Goal: Task Accomplishment & Management: Use online tool/utility

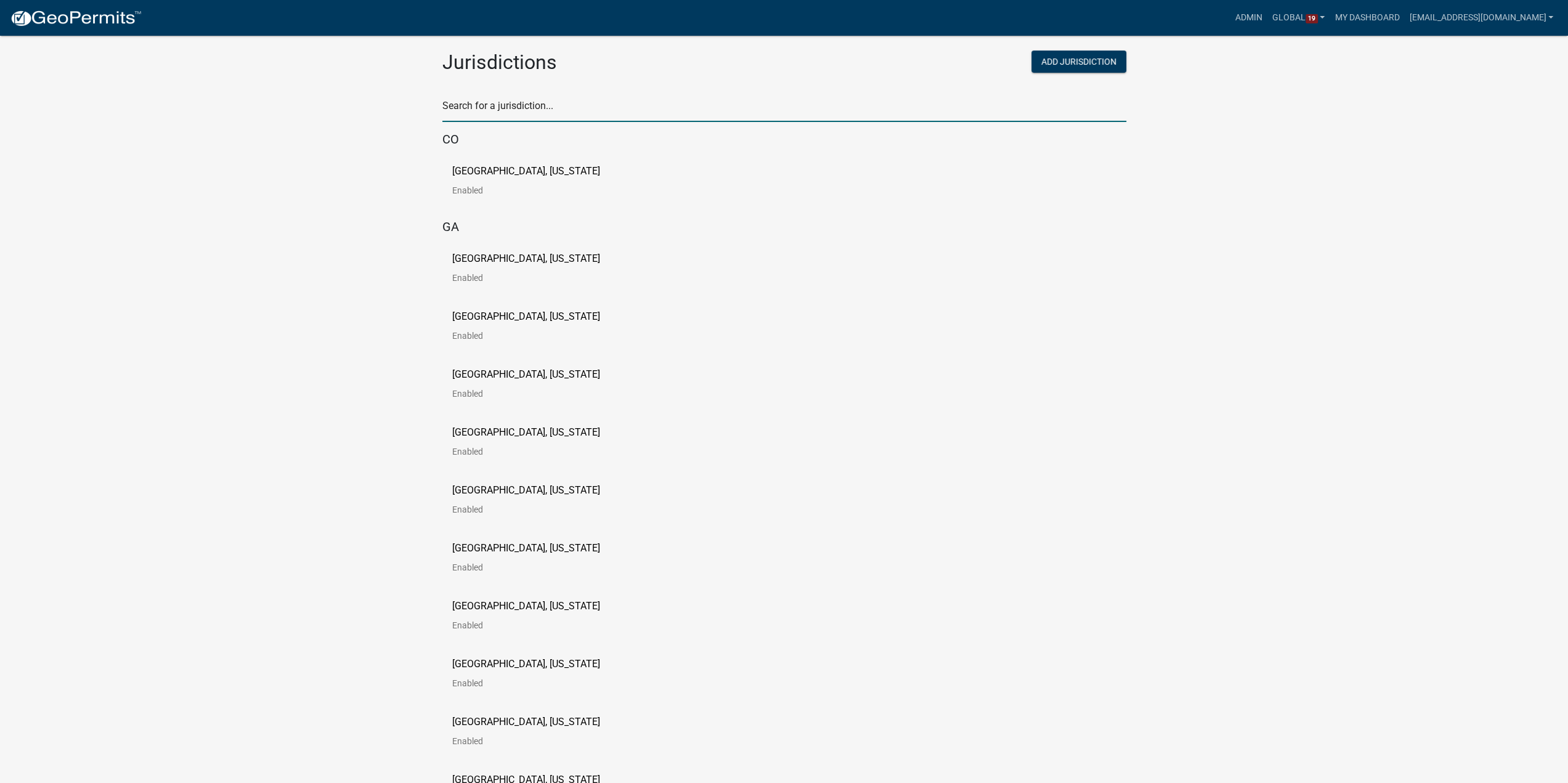
click at [612, 109] on input "text" at bounding box center [784, 109] width 684 height 25
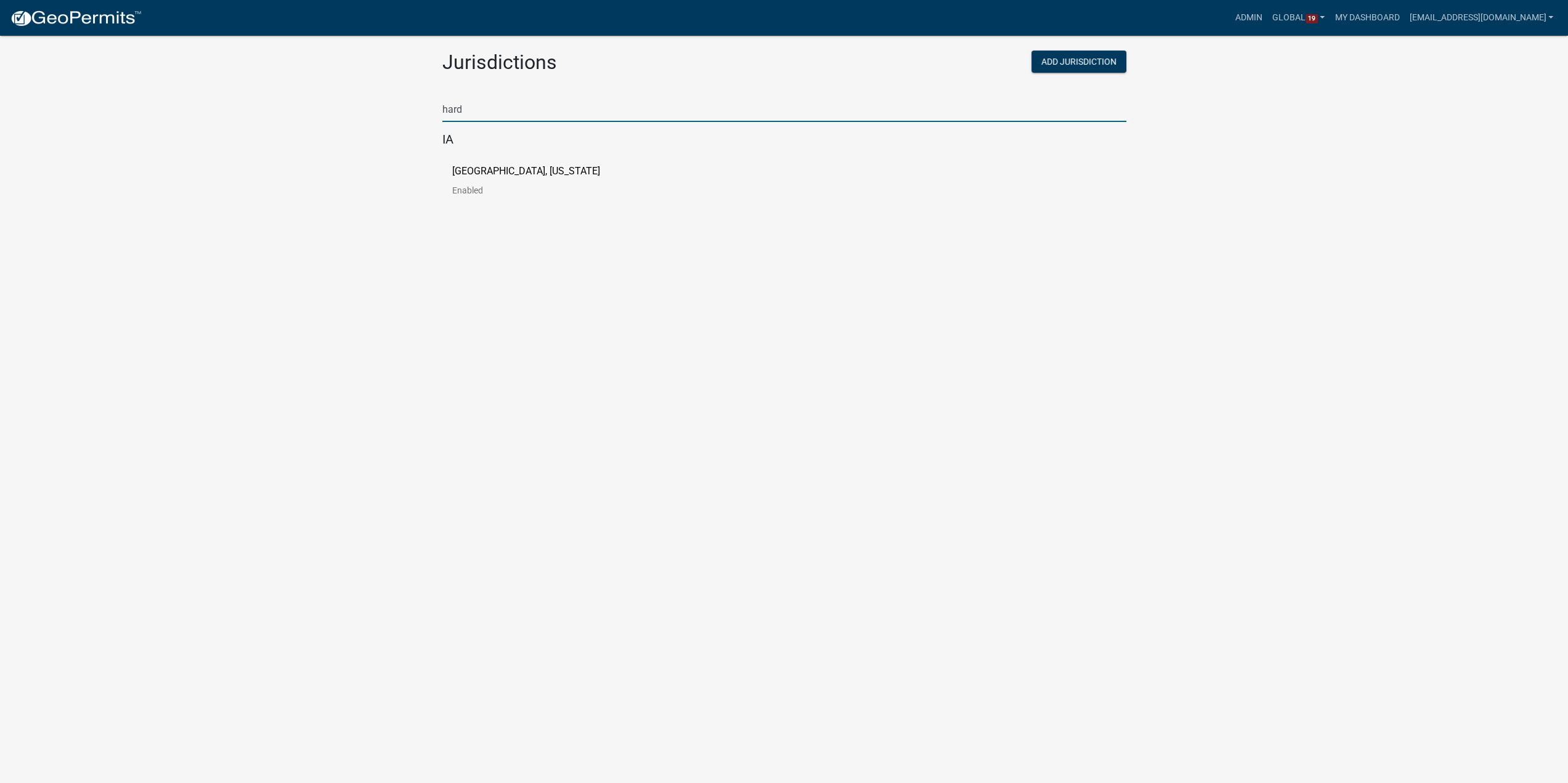
type input "hard"
click at [516, 176] on p "[GEOGRAPHIC_DATA], [US_STATE]" at bounding box center [526, 171] width 148 height 10
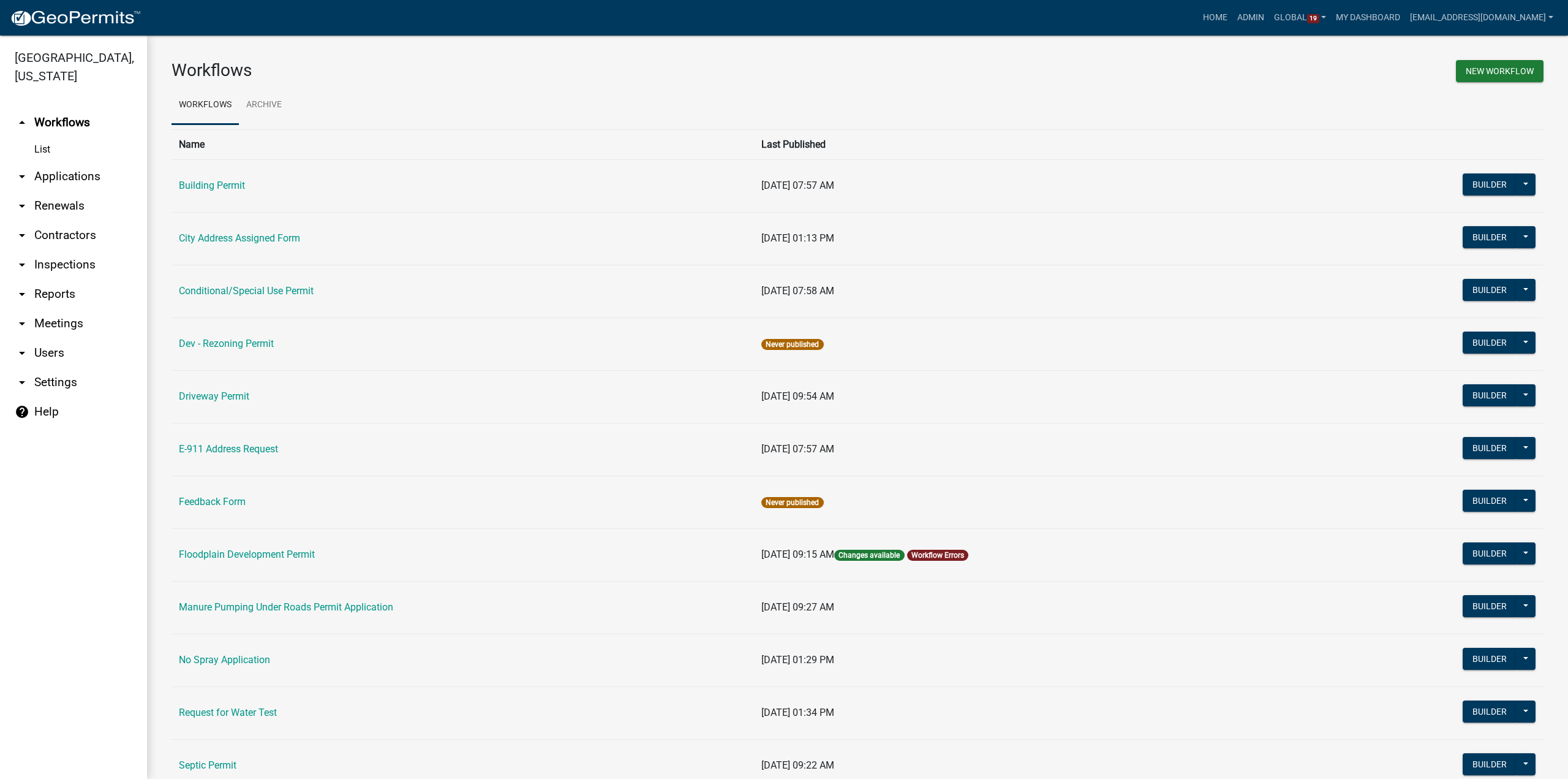
click at [30, 338] on link "arrow_drop_down Users" at bounding box center [73, 353] width 147 height 30
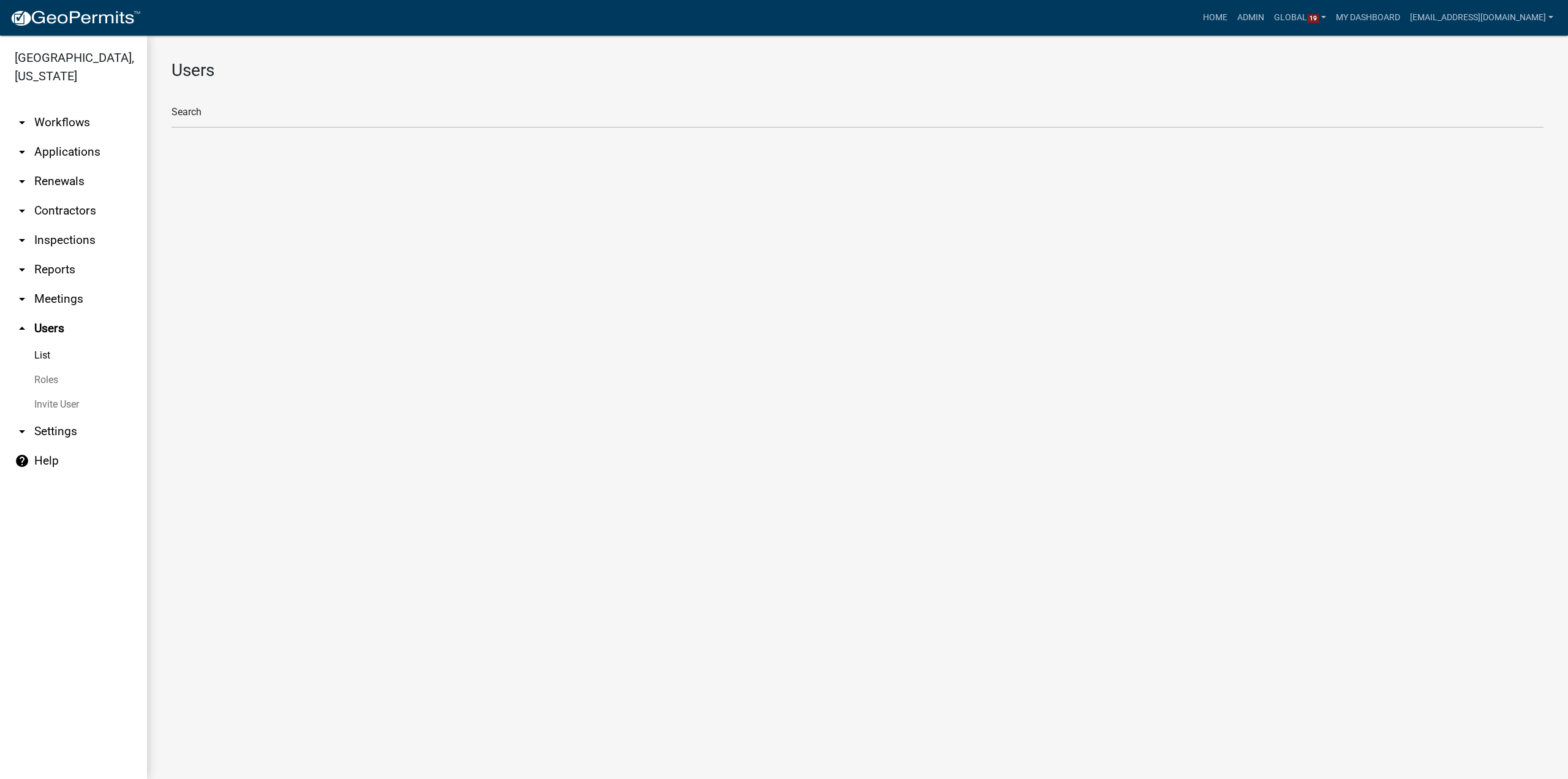
click at [46, 368] on link "Roles" at bounding box center [73, 380] width 147 height 24
click at [54, 314] on link "arrow_drop_up Users" at bounding box center [73, 329] width 147 height 30
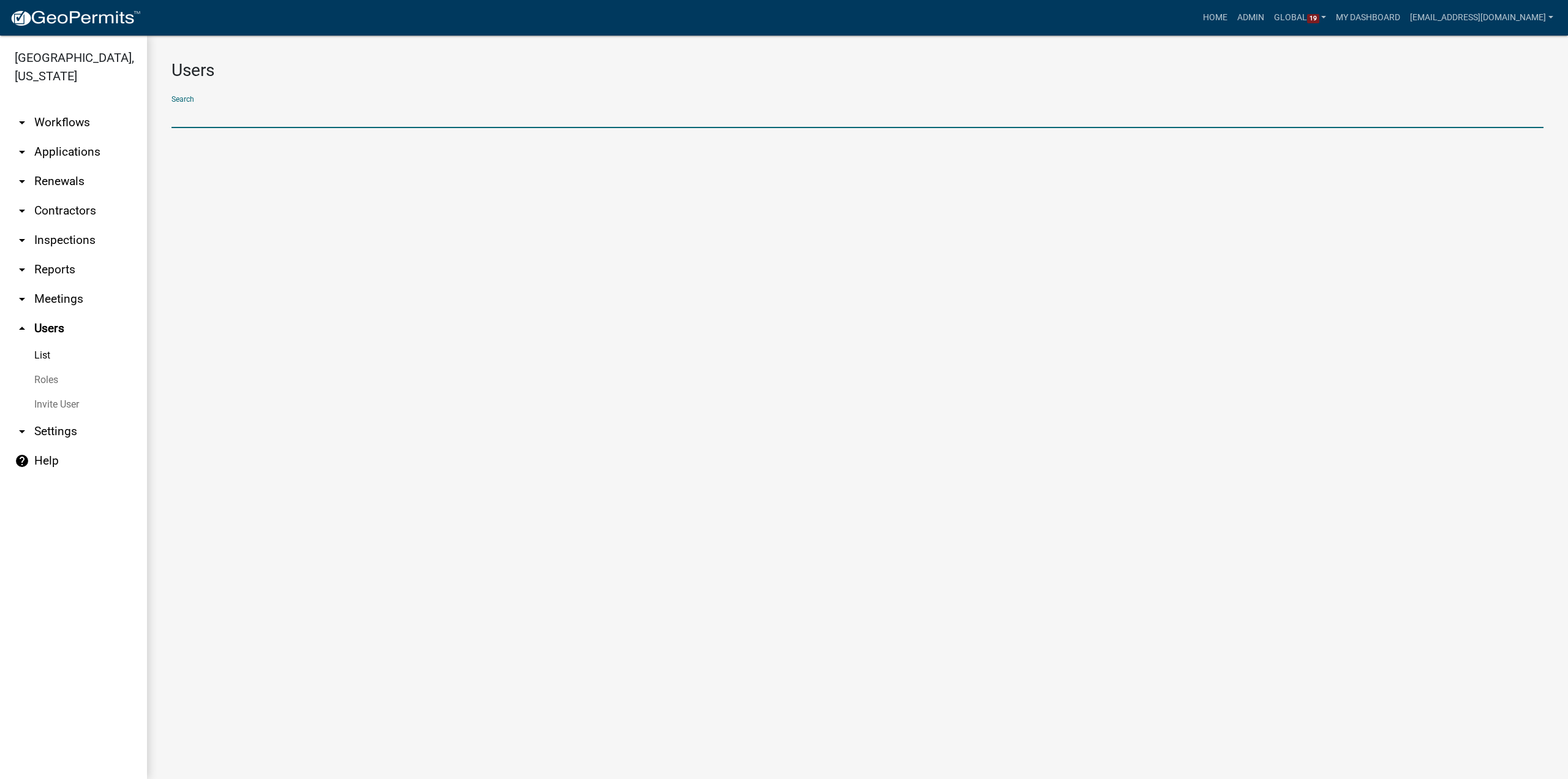
click at [219, 123] on input "text" at bounding box center [857, 115] width 1372 height 25
type input "tcraighton"
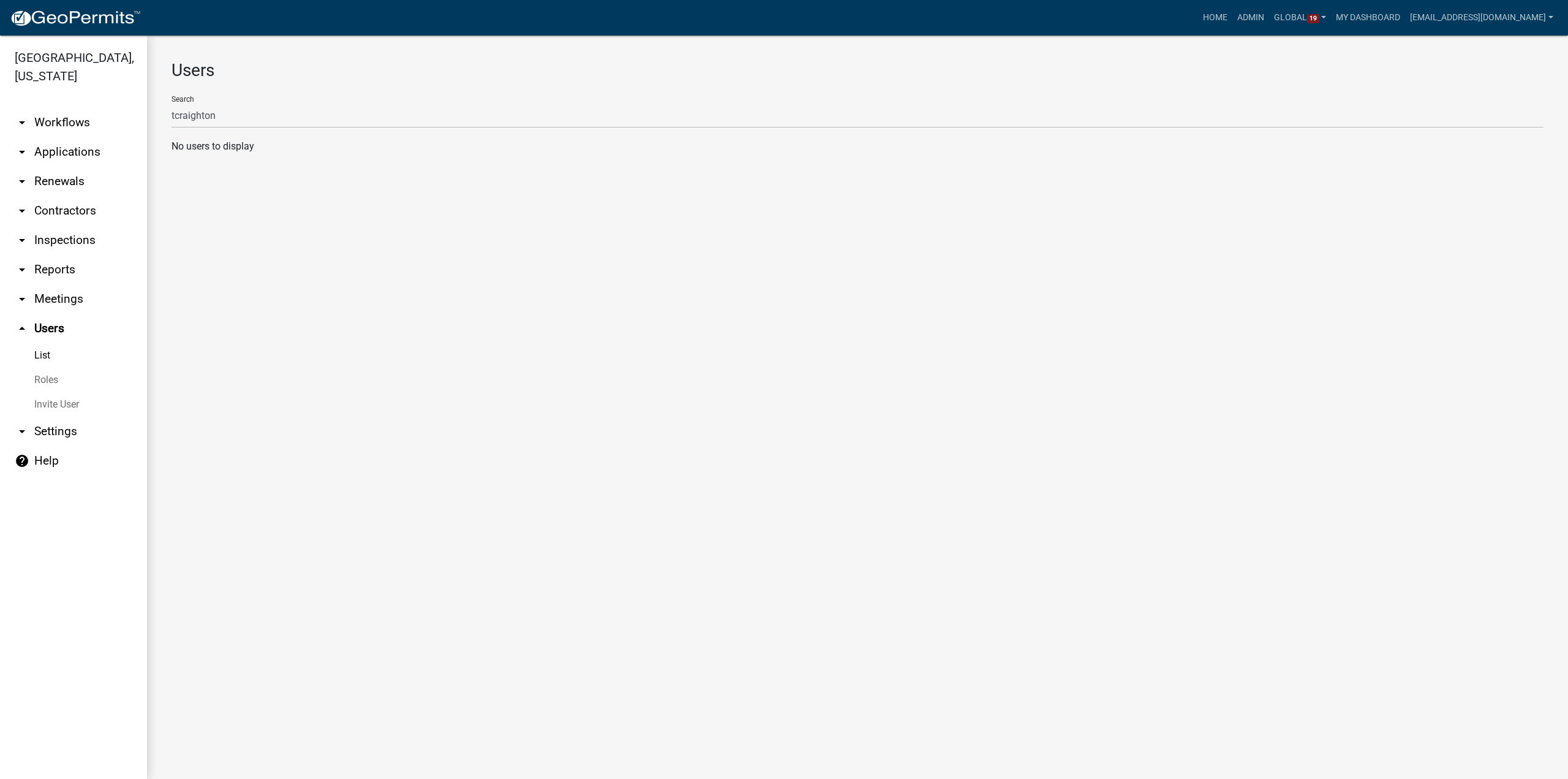
click at [61, 111] on link "arrow_drop_down Workflows" at bounding box center [73, 122] width 147 height 30
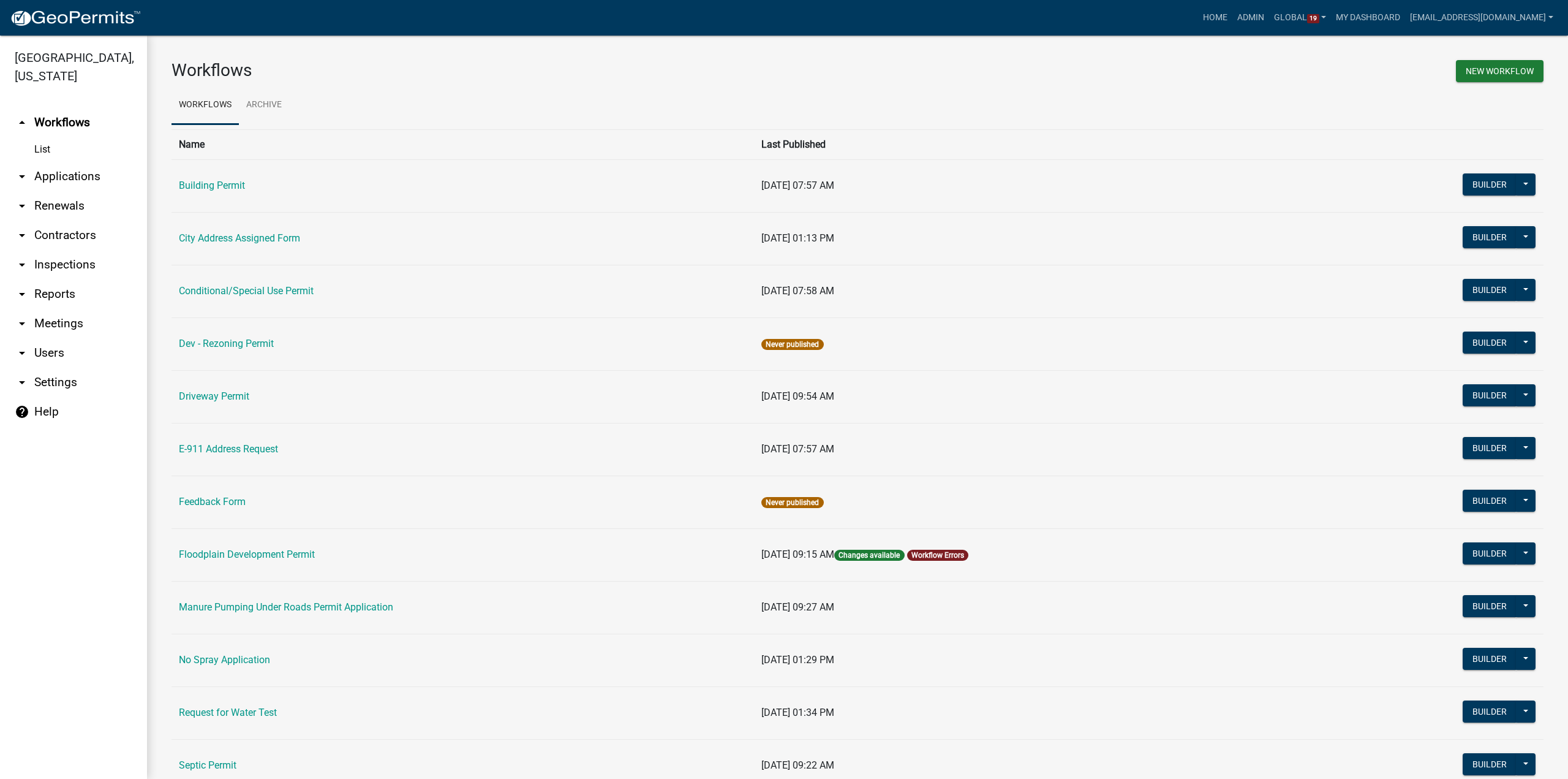
click at [207, 454] on td "E-911 Address Request" at bounding box center [462, 449] width 583 height 53
click at [213, 448] on link "E-911 Address Request" at bounding box center [229, 449] width 99 height 12
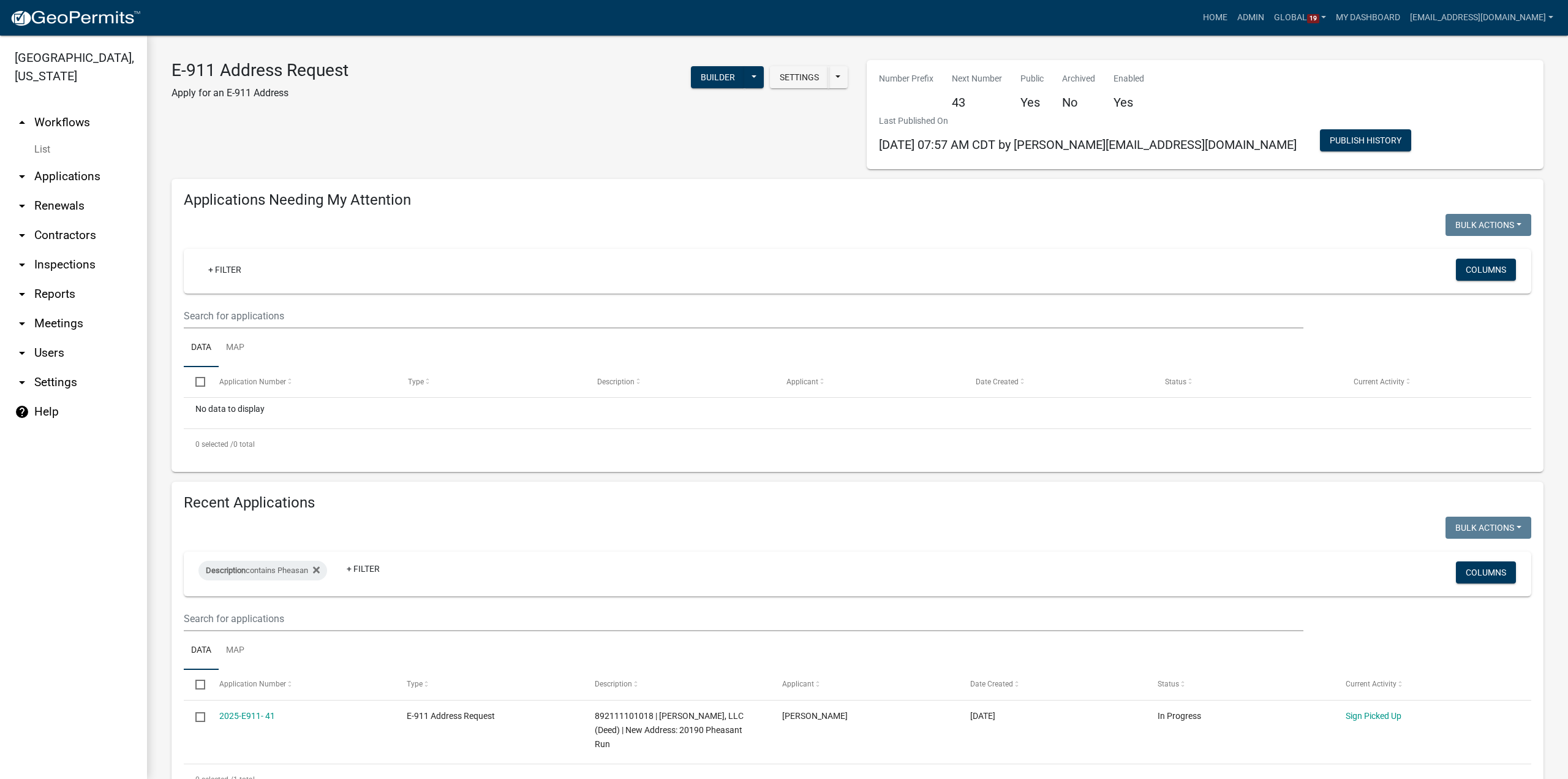
click at [70, 108] on link "arrow_drop_up Workflows" at bounding box center [73, 122] width 147 height 30
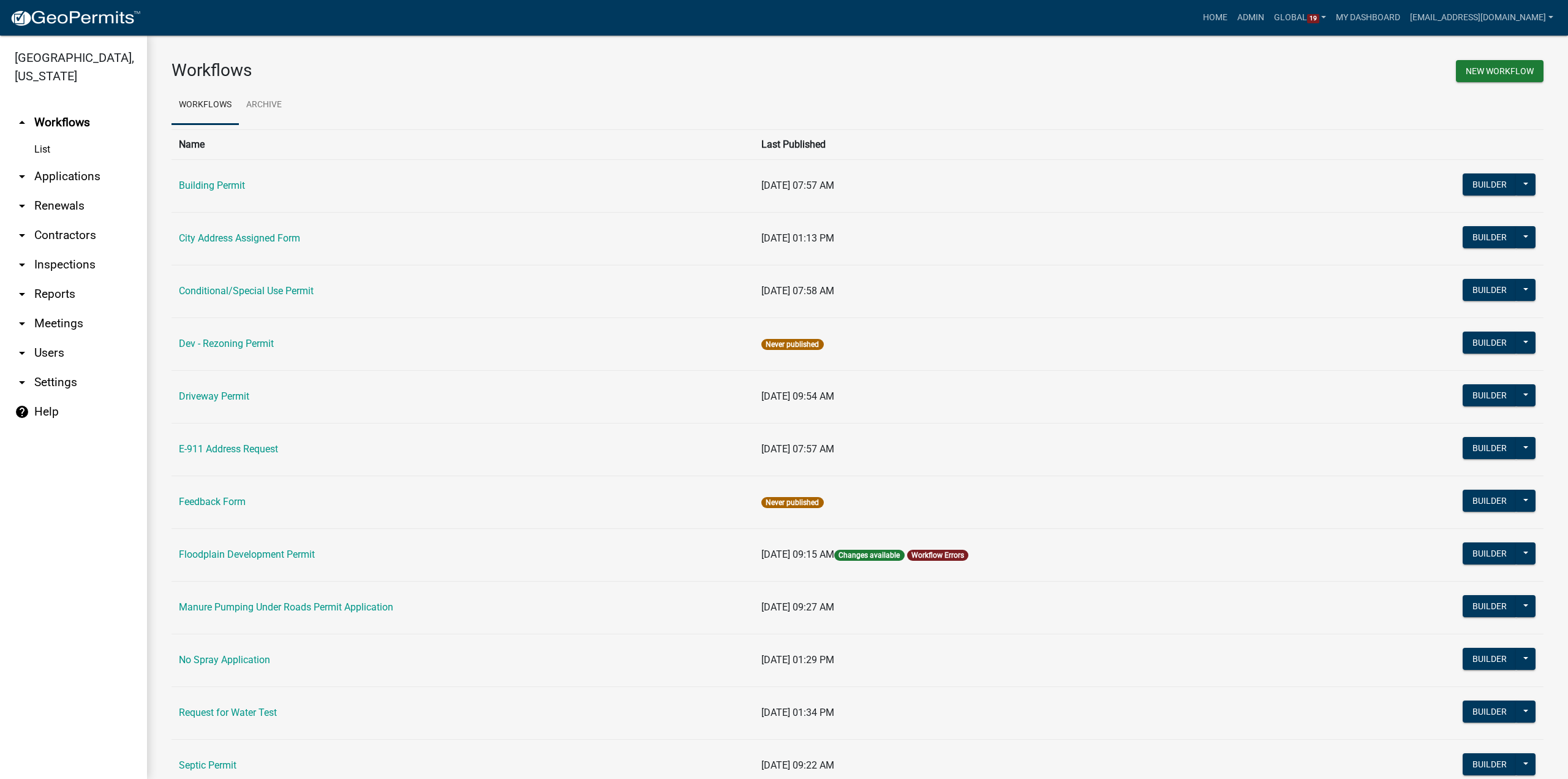
scroll to position [184, 0]
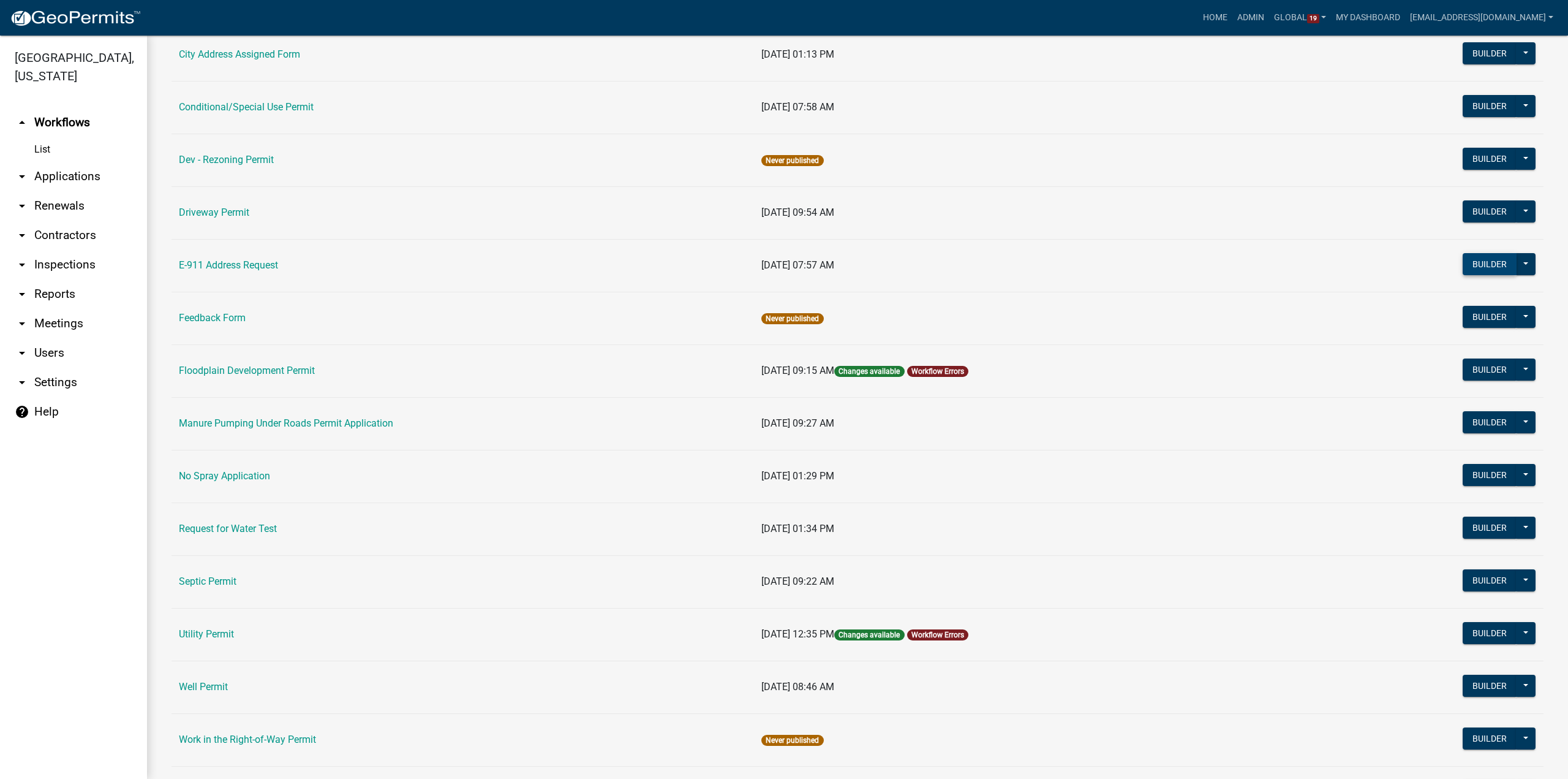
click at [1491, 260] on button "Builder" at bounding box center [1490, 264] width 54 height 22
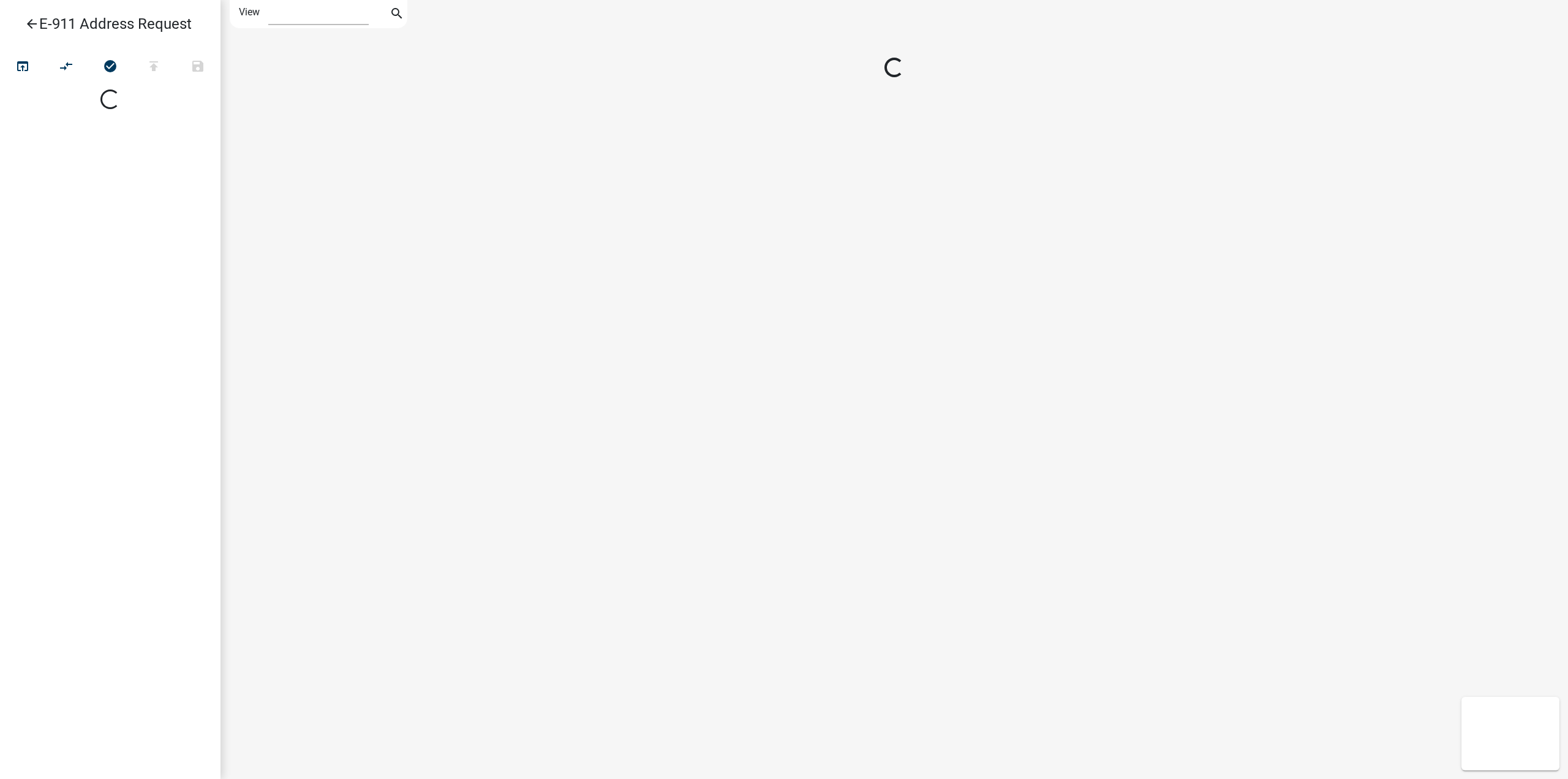
select select "1"
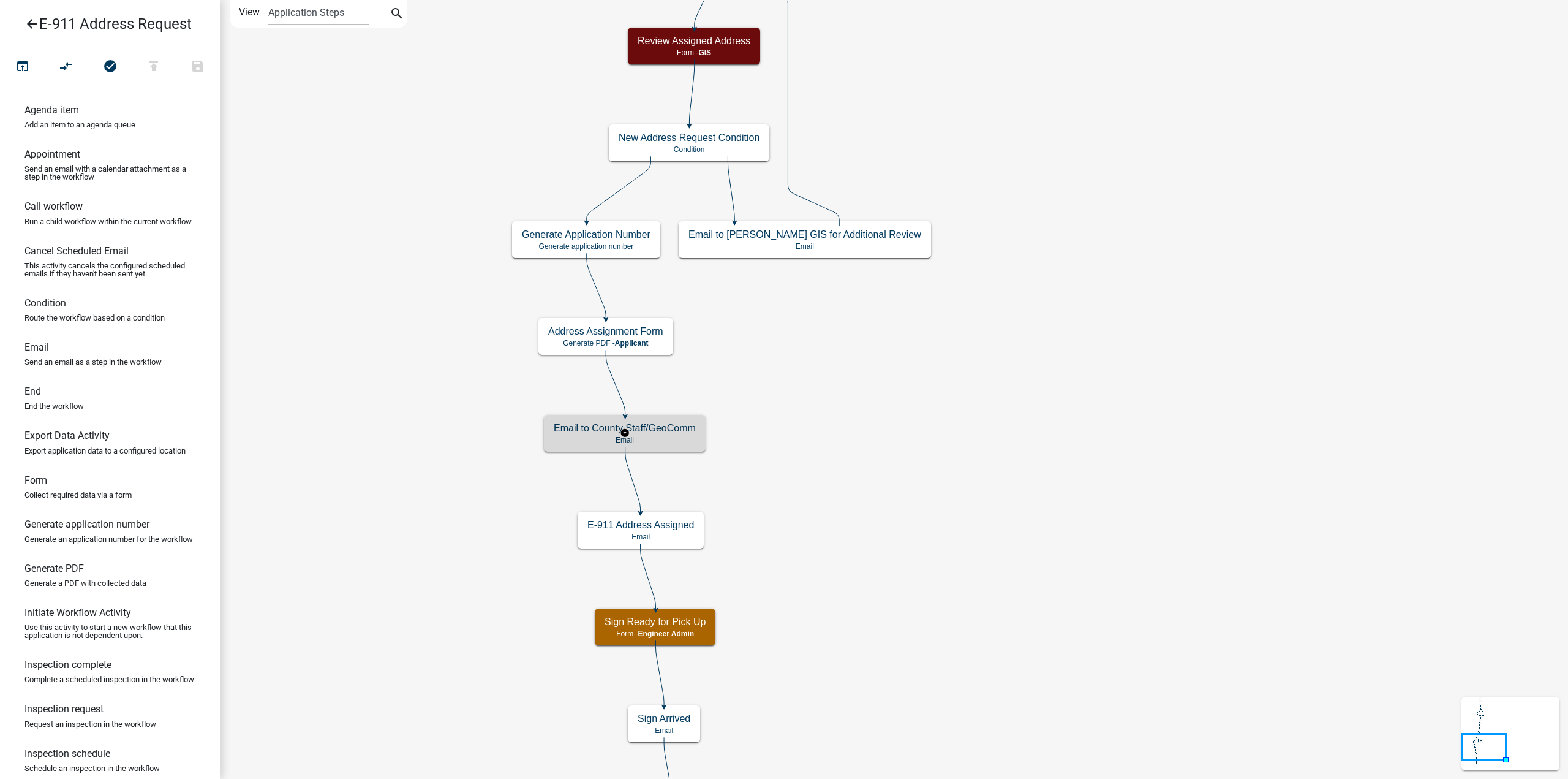
click at [665, 439] on p "Email" at bounding box center [625, 439] width 142 height 8
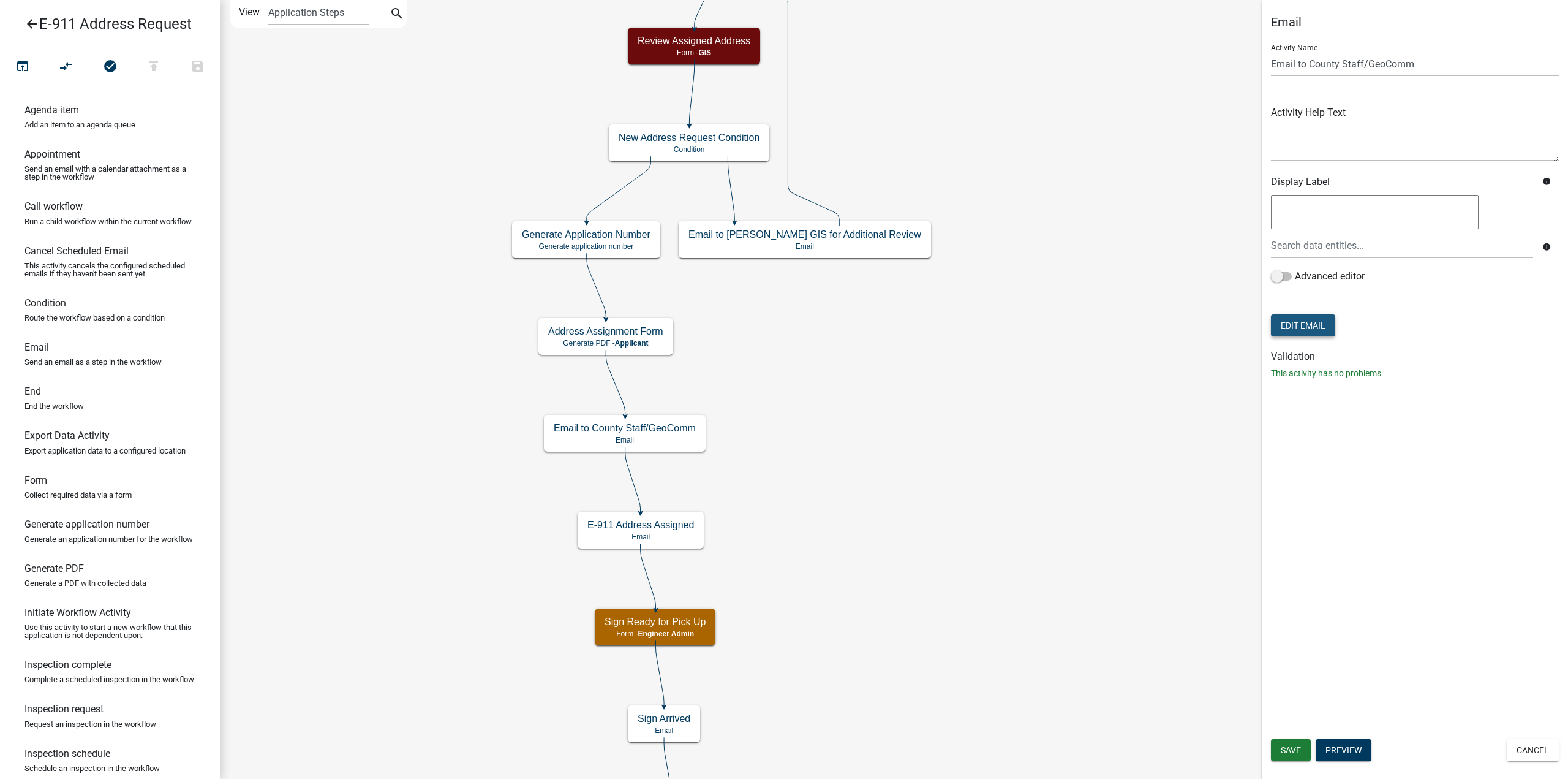
click at [1316, 324] on button "Edit Email" at bounding box center [1303, 325] width 64 height 22
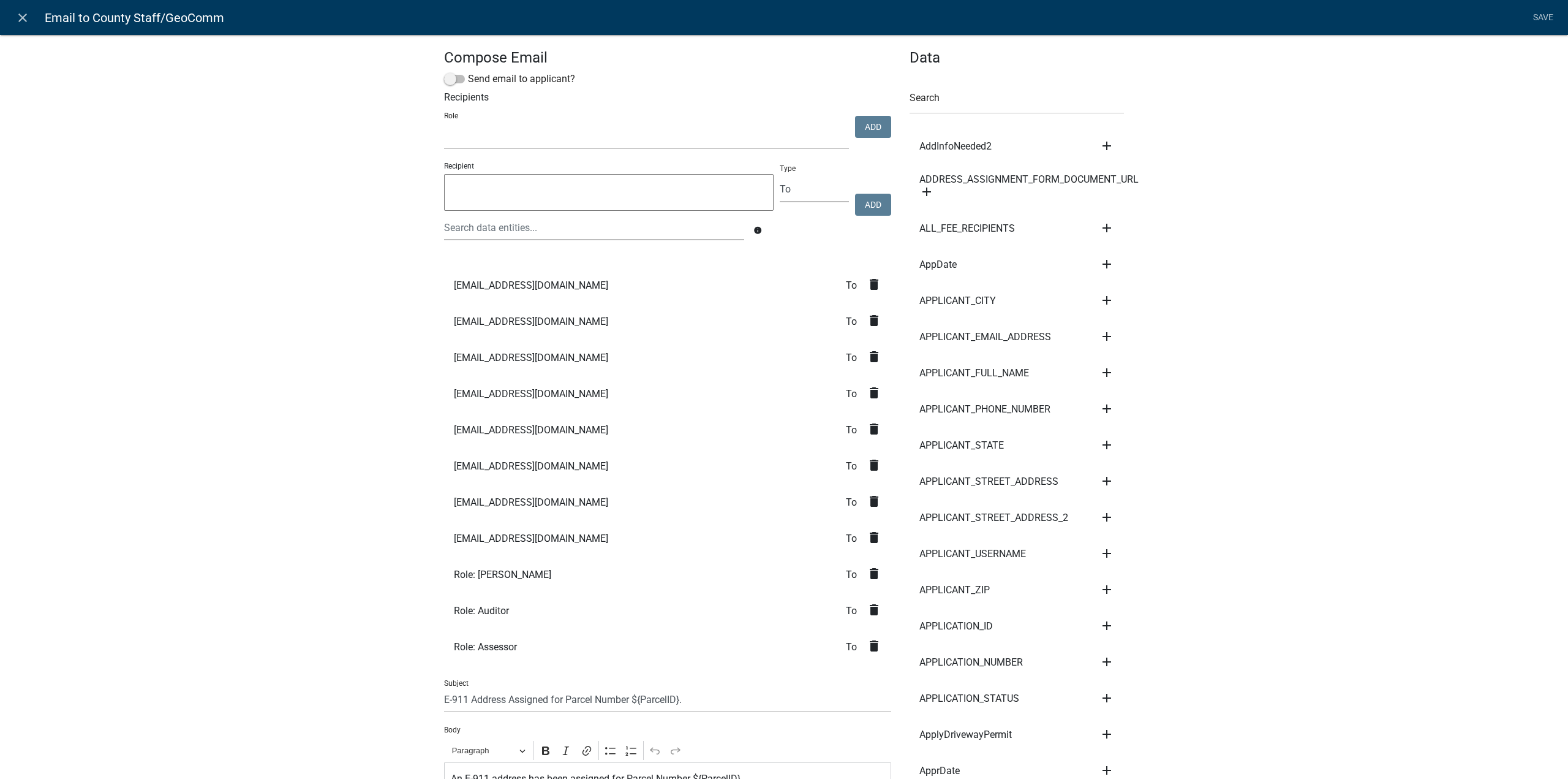
click at [869, 463] on icon "delete" at bounding box center [874, 465] width 15 height 15
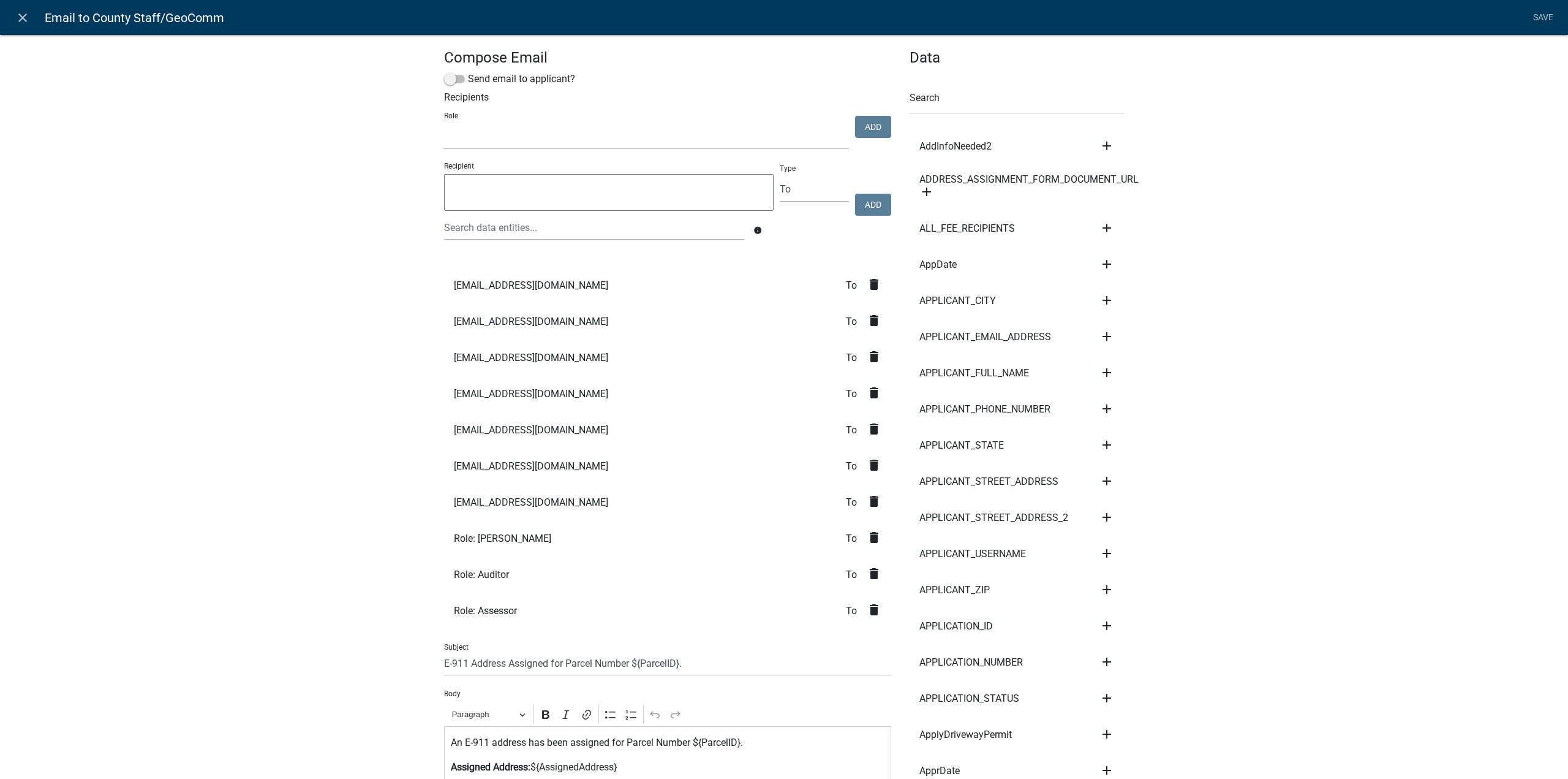
click at [493, 186] on textarea at bounding box center [609, 192] width 330 height 37
type textarea "[EMAIL_ADDRESS][DOMAIN_NAME]"
click at [866, 200] on button "Add" at bounding box center [873, 205] width 36 height 22
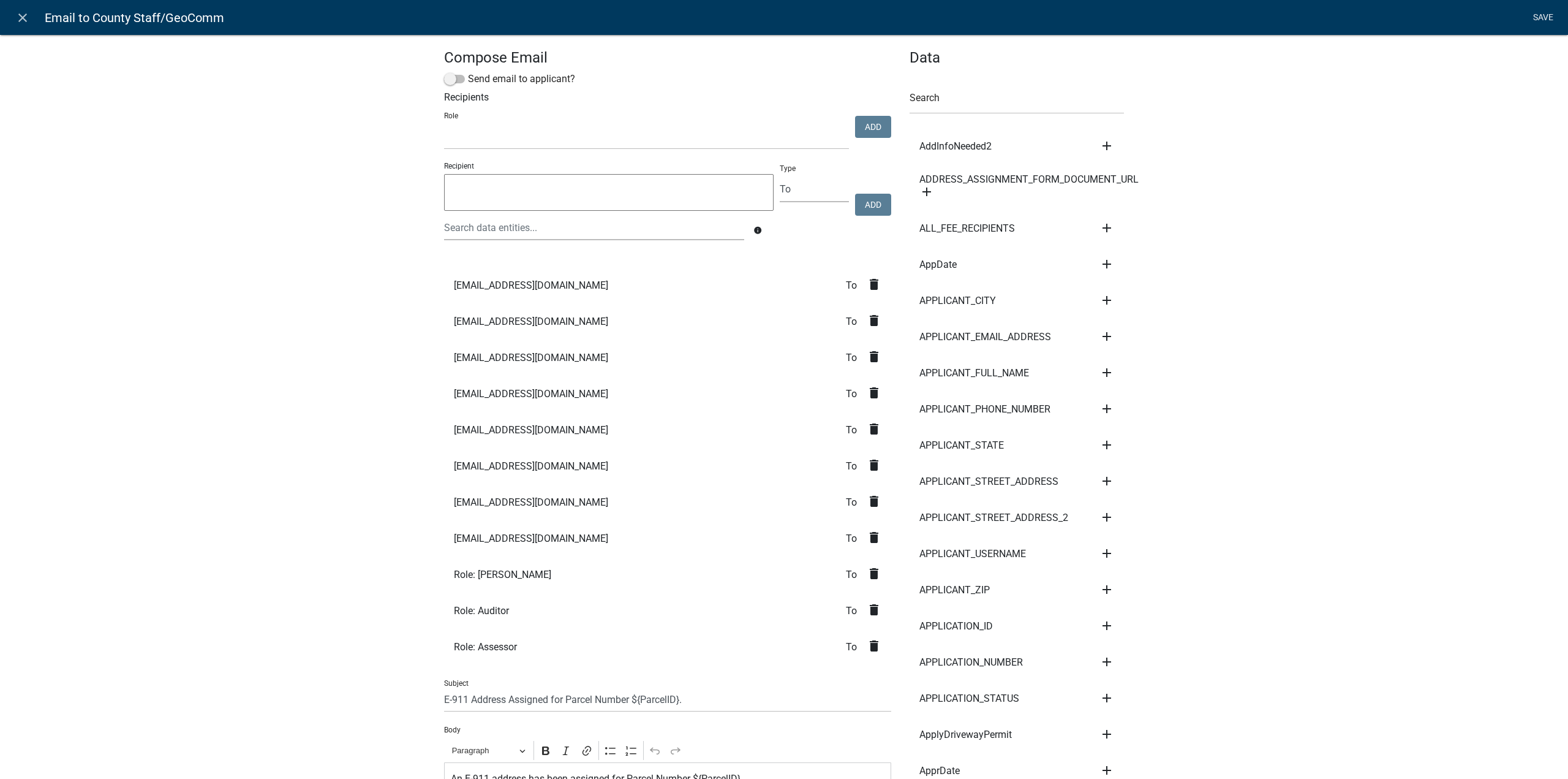
click at [1535, 23] on link "Save" at bounding box center [1544, 18] width 31 height 23
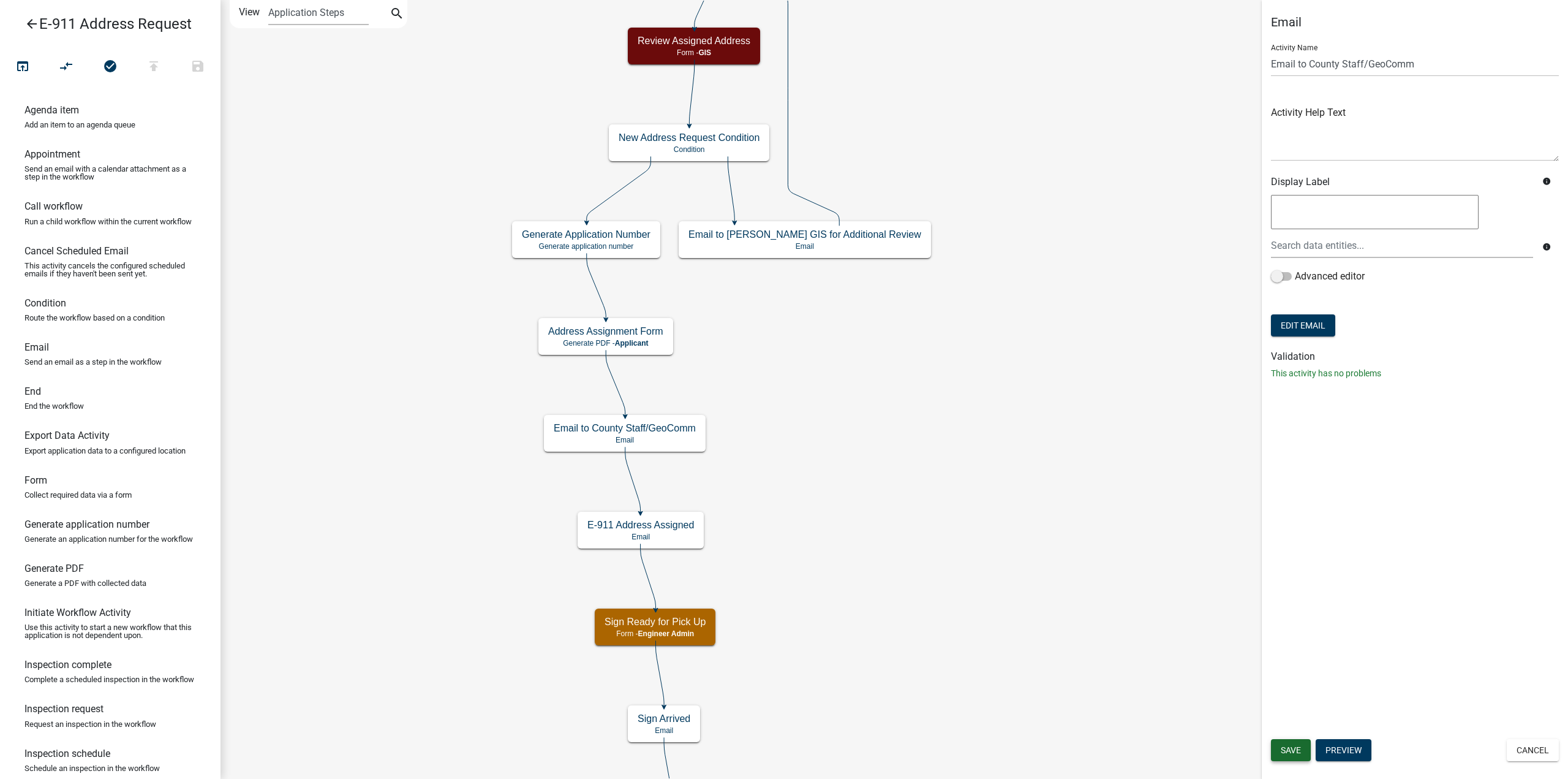
click at [1299, 752] on span "Save" at bounding box center [1290, 750] width 20 height 10
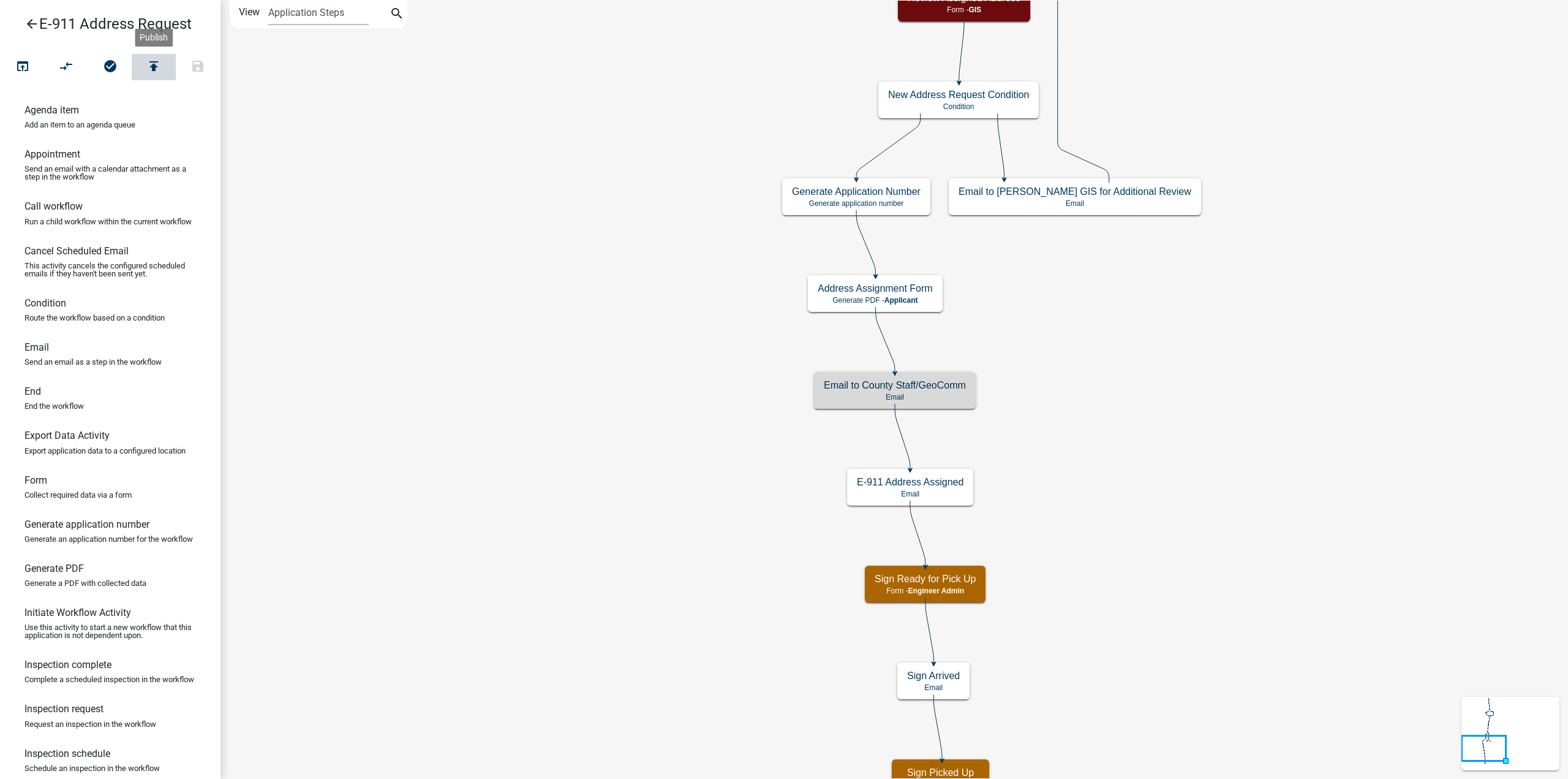
click at [152, 74] on icon "publish" at bounding box center [153, 67] width 15 height 17
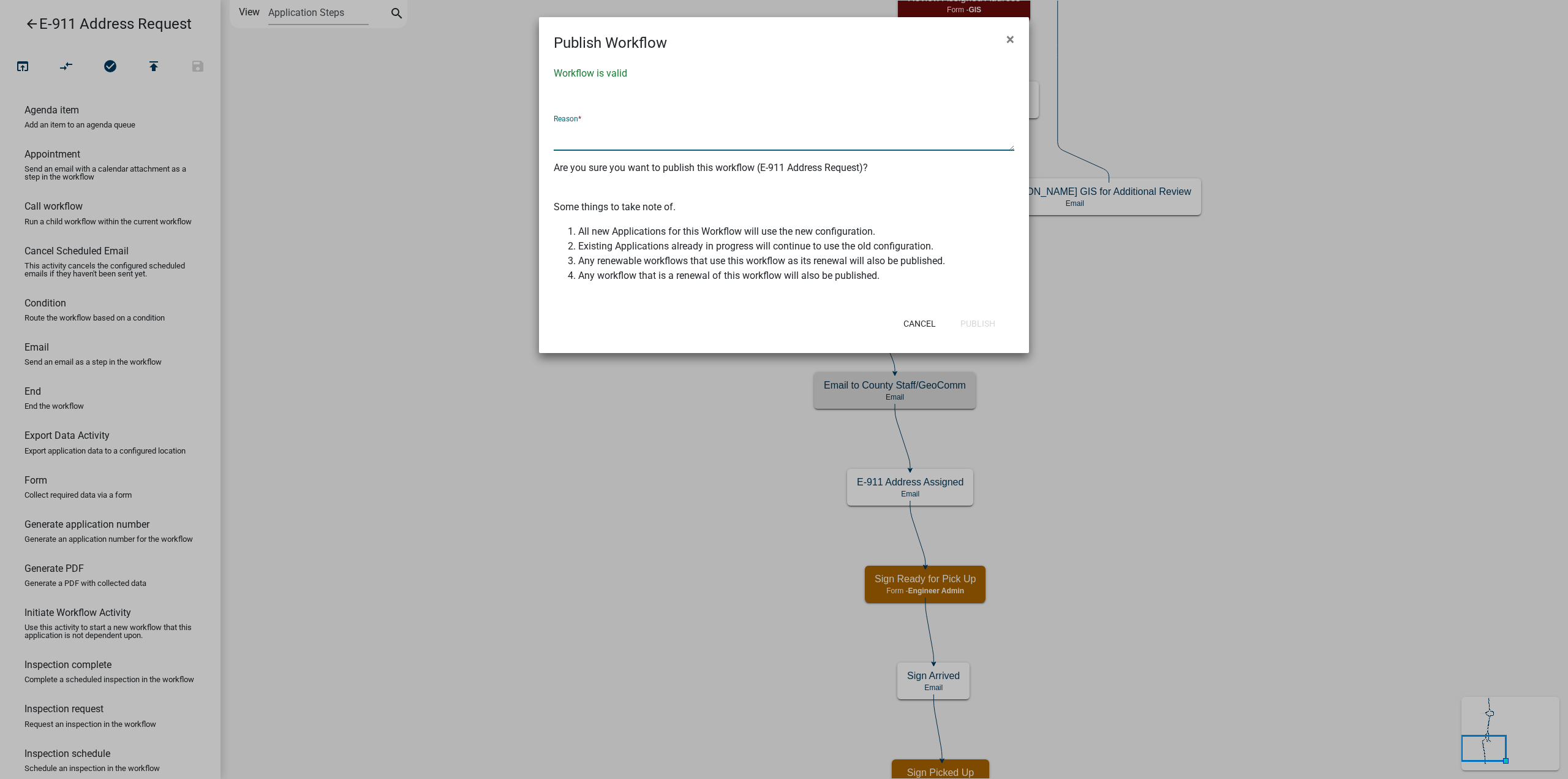
click at [730, 137] on textarea at bounding box center [784, 137] width 460 height 28
type textarea "updated notification emails"
click at [967, 329] on button "Publish" at bounding box center [978, 323] width 55 height 22
